Goal: Check status: Check status

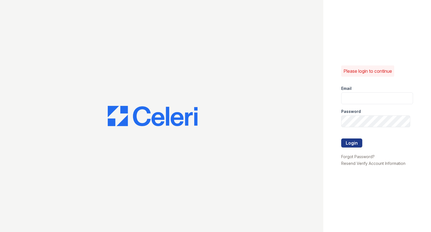
type input "[EMAIL_ADDRESS][DOMAIN_NAME]"
click at [356, 140] on button "Login" at bounding box center [351, 142] width 21 height 9
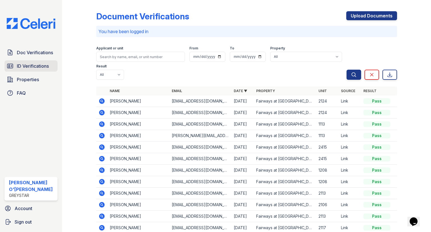
click at [19, 67] on span "ID Verifications" at bounding box center [33, 66] width 32 height 7
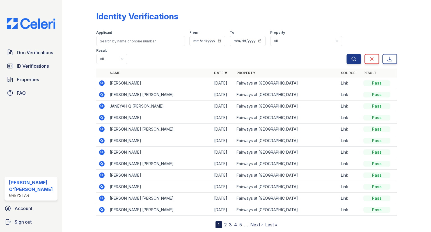
click at [121, 77] on td "KIANA RENE FITZ" at bounding box center [159, 82] width 104 height 11
click at [102, 80] on icon at bounding box center [102, 83] width 6 height 6
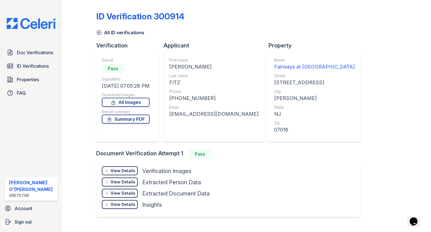
click at [243, 9] on div "ID Verification 300914 All ID verifications Verification Result Pass Submitted …" at bounding box center [246, 113] width 301 height 222
click at [100, 32] on icon at bounding box center [99, 33] width 4 height 4
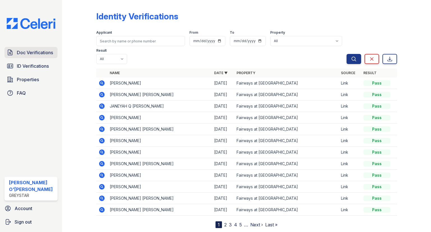
click at [23, 49] on span "Doc Verifications" at bounding box center [35, 52] width 36 height 7
